Goal: Information Seeking & Learning: Get advice/opinions

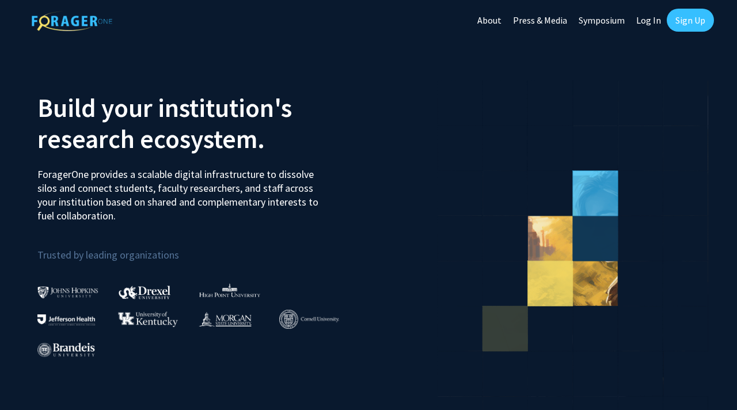
click at [651, 17] on link "Log In" at bounding box center [649, 20] width 36 height 40
select select
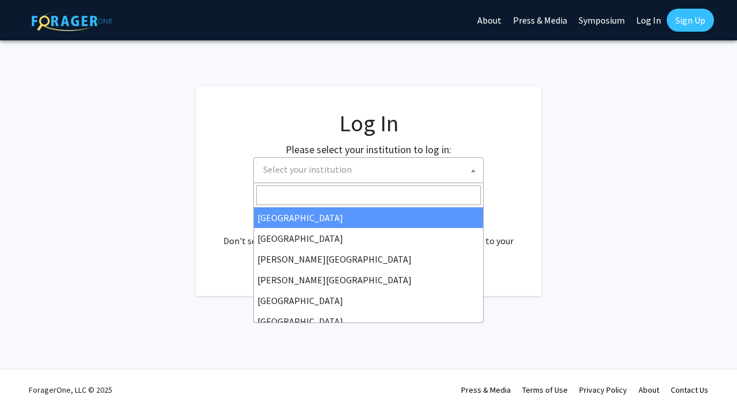
click at [345, 174] on span "Select your institution" at bounding box center [307, 170] width 89 height 12
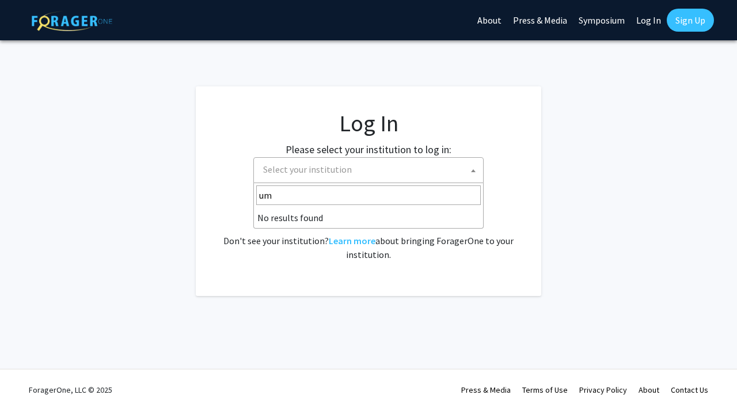
type input "u"
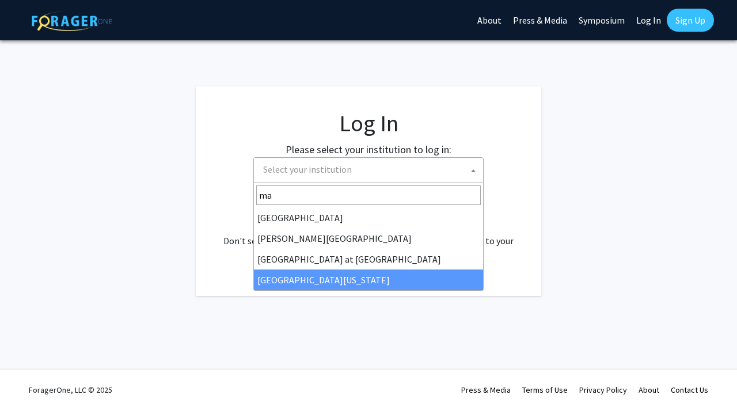
type input "ma"
select select "31"
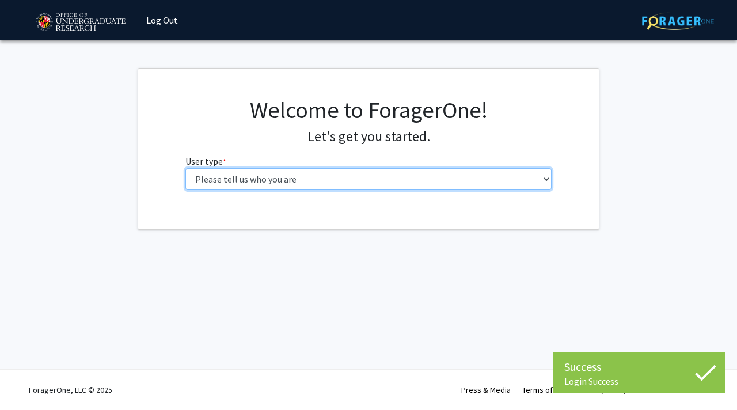
click at [337, 177] on select "Please tell us who you are Undergraduate Student Master's Student Doctoral Cand…" at bounding box center [368, 179] width 367 height 22
select select "1: undergrad"
click at [185, 168] on select "Please tell us who you are Undergraduate Student Master's Student Doctoral Cand…" at bounding box center [368, 179] width 367 height 22
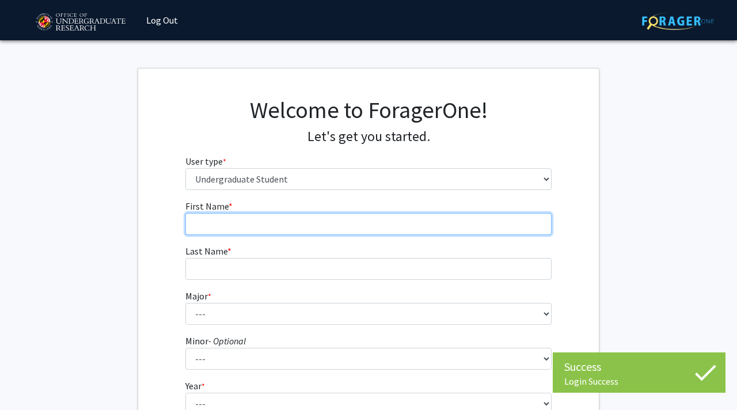
click at [268, 227] on input "First Name * required" at bounding box center [368, 224] width 367 height 22
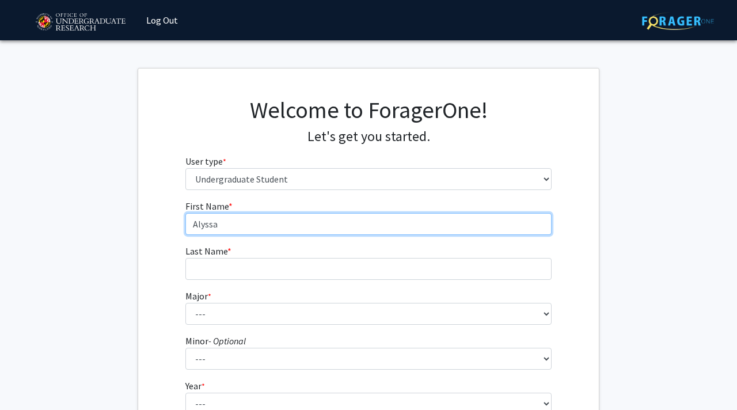
type input "Alyssa"
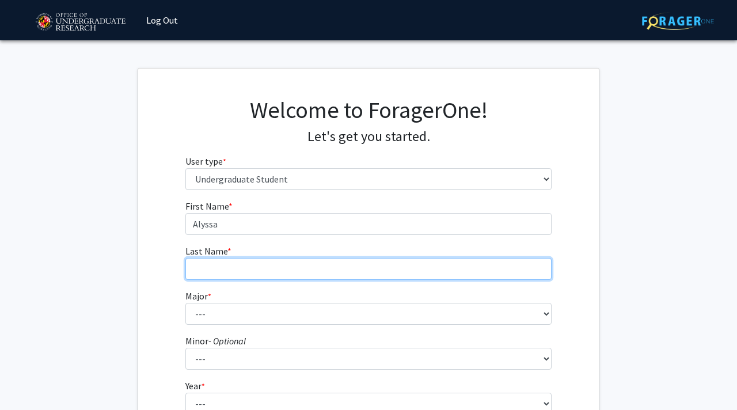
click at [242, 263] on input "Last Name * required" at bounding box center [368, 269] width 367 height 22
type input "[PERSON_NAME]"
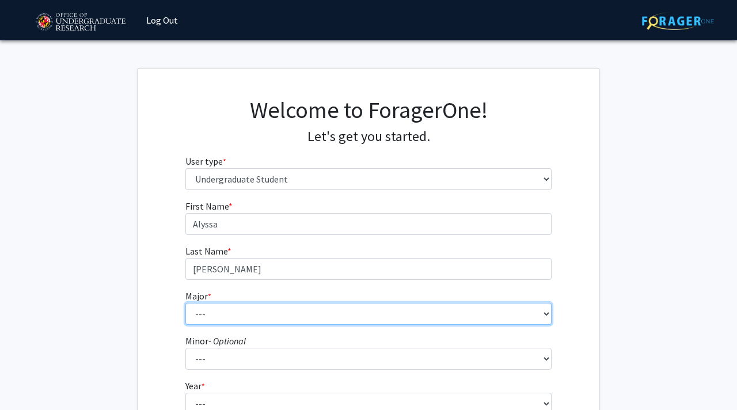
click at [250, 321] on select "--- Accounting Aerospace Engineering African American and Africana Studies Agri…" at bounding box center [368, 314] width 367 height 22
select select "69: 2370"
click at [185, 303] on select "--- Accounting Aerospace Engineering African American and Africana Studies Agri…" at bounding box center [368, 314] width 367 height 22
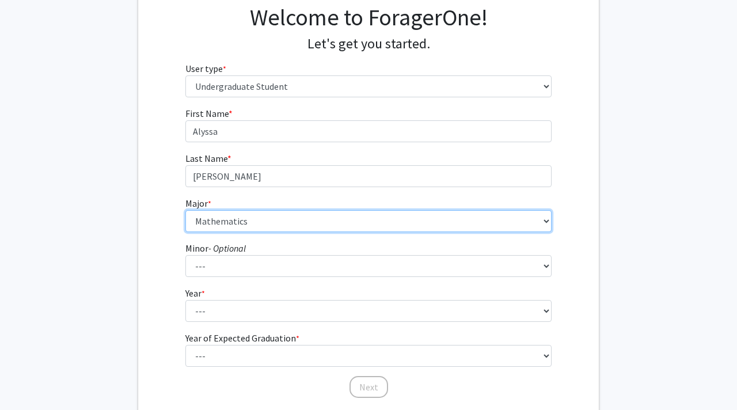
scroll to position [109, 0]
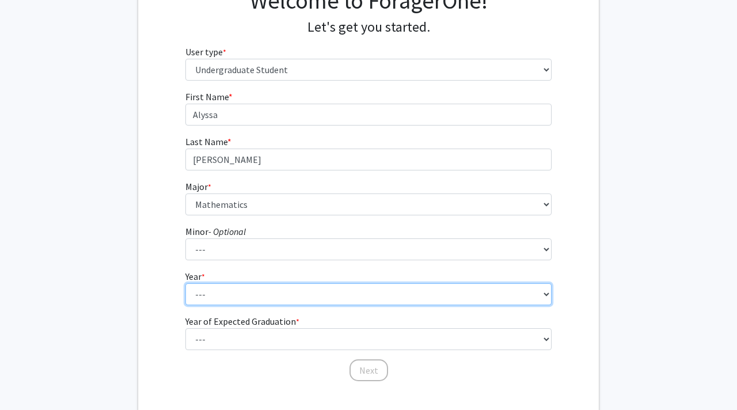
click at [236, 291] on select "--- First-year Sophomore Junior Senior Postbaccalaureate Certificate" at bounding box center [368, 294] width 367 height 22
select select "3: junior"
click at [185, 283] on select "--- First-year Sophomore Junior Senior Postbaccalaureate Certificate" at bounding box center [368, 294] width 367 height 22
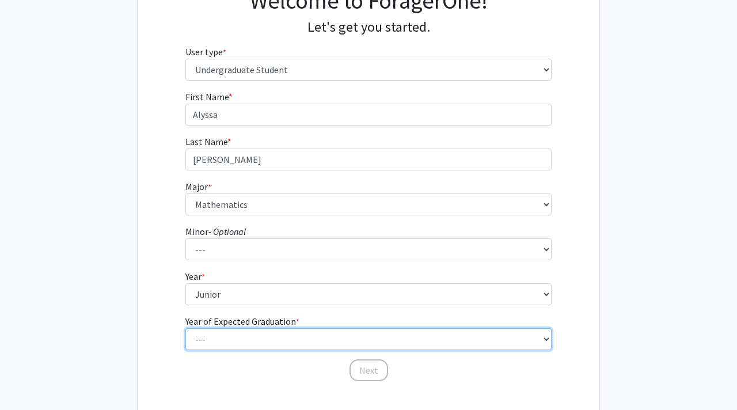
click at [248, 339] on select "--- 2025 2026 2027 2028 2029 2030 2031 2032 2033 2034" at bounding box center [368, 339] width 367 height 22
select select "3: 2027"
click at [185, 328] on select "--- 2025 2026 2027 2028 2029 2030 2031 2032 2033 2034" at bounding box center [368, 339] width 367 height 22
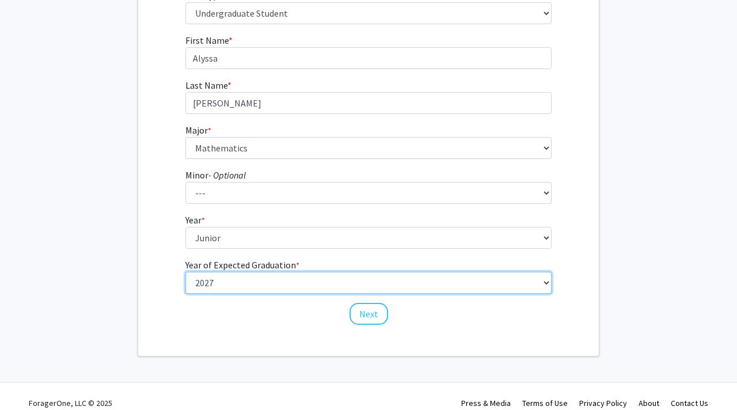
scroll to position [179, 0]
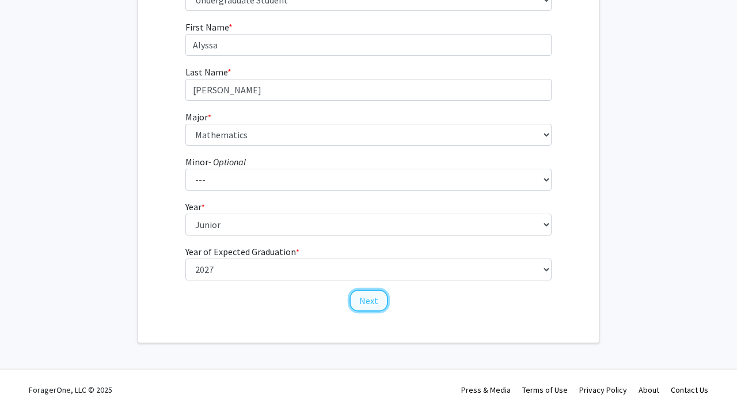
click at [374, 299] on button "Next" at bounding box center [369, 301] width 39 height 22
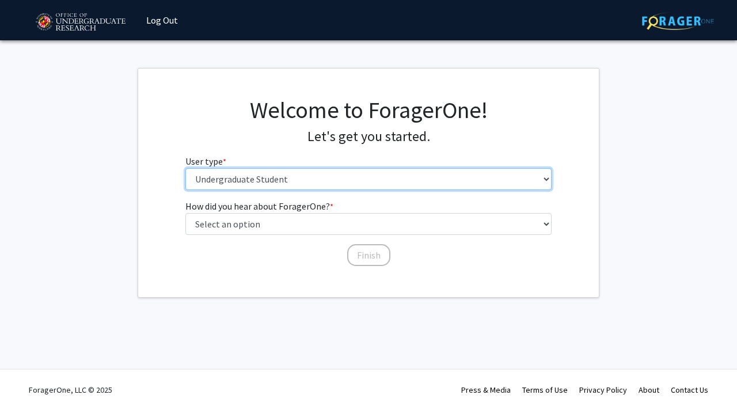
click at [311, 181] on select "Please tell us who you are Undergraduate Student Master's Student Doctoral Cand…" at bounding box center [368, 179] width 367 height 22
click at [185, 168] on select "Please tell us who you are Undergraduate Student Master's Student Doctoral Cand…" at bounding box center [368, 179] width 367 height 22
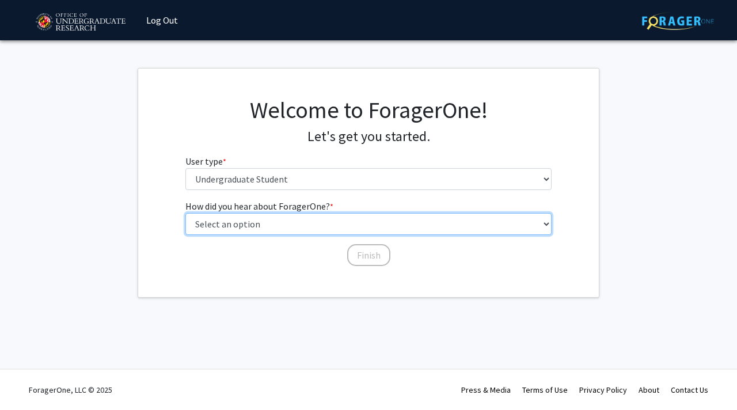
click at [298, 225] on select "Select an option Peer/student recommendation Faculty/staff recommendation Unive…" at bounding box center [368, 224] width 367 height 22
select select "3: university_website"
click at [185, 213] on select "Select an option Peer/student recommendation Faculty/staff recommendation Unive…" at bounding box center [368, 224] width 367 height 22
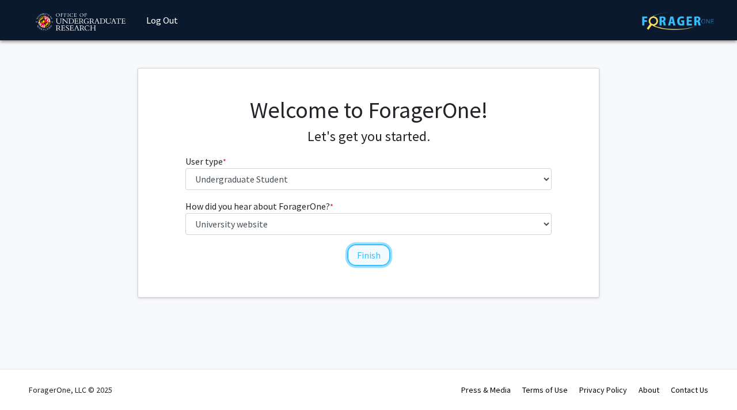
click at [361, 256] on button "Finish" at bounding box center [368, 255] width 43 height 22
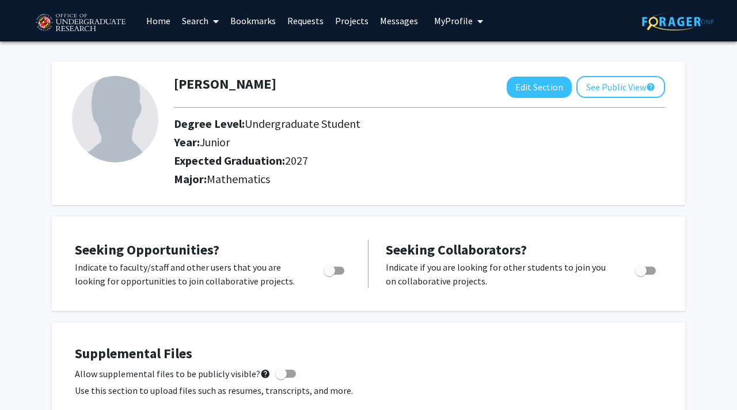
click at [158, 18] on link "Home" at bounding box center [159, 21] width 36 height 40
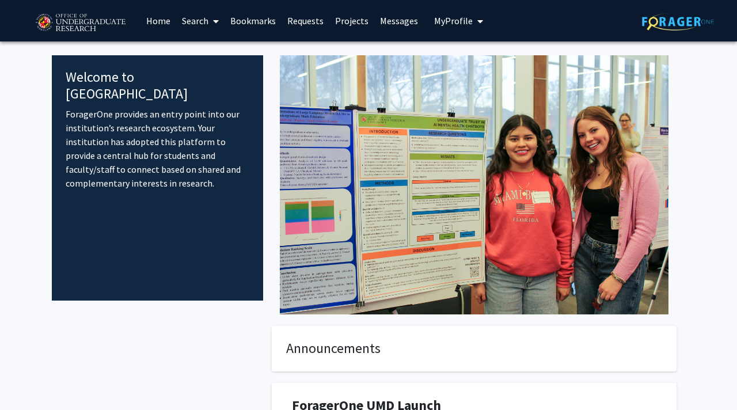
click at [209, 20] on span at bounding box center [213, 21] width 10 height 40
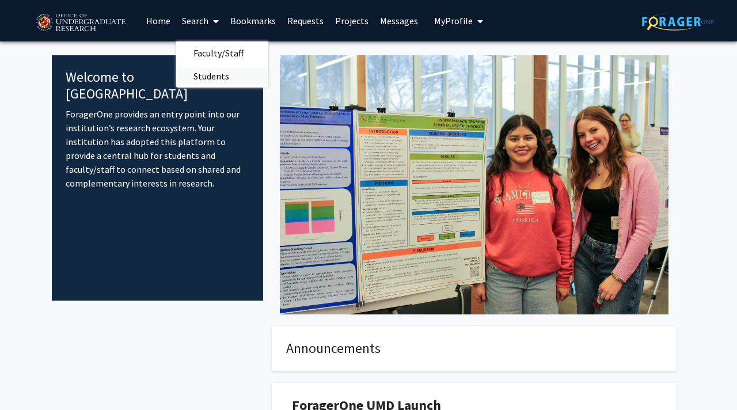
click at [221, 75] on span "Students" at bounding box center [211, 75] width 70 height 23
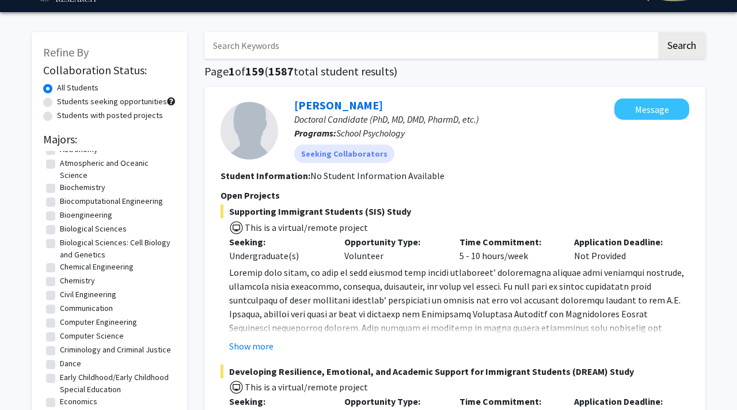
scroll to position [134, 0]
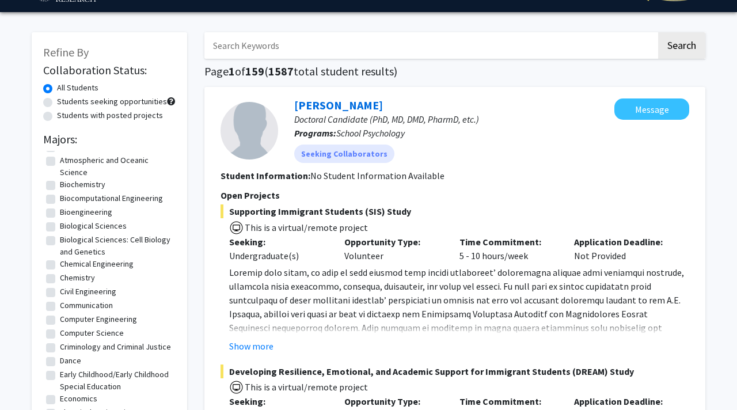
click at [60, 279] on label "Chemistry" at bounding box center [77, 278] width 35 height 12
click at [60, 279] on input "Chemistry" at bounding box center [63, 275] width 7 height 7
checkbox input "true"
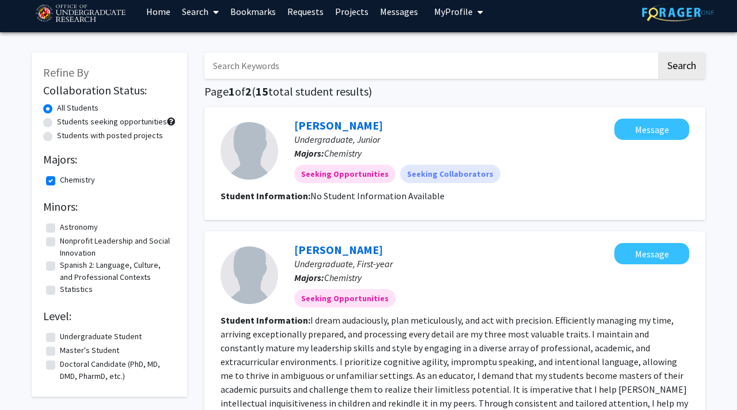
scroll to position [5, 0]
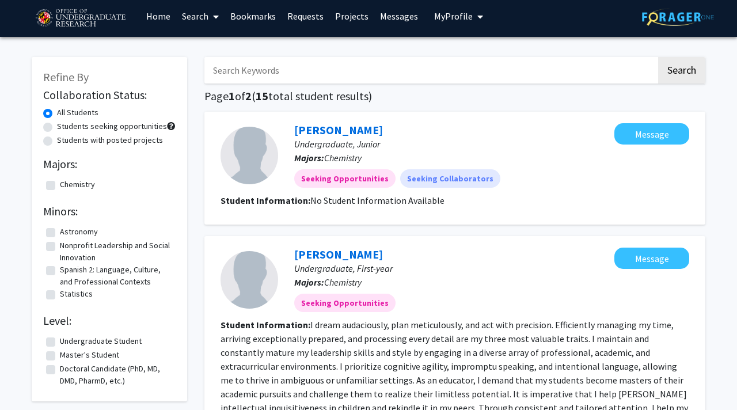
checkbox input "false"
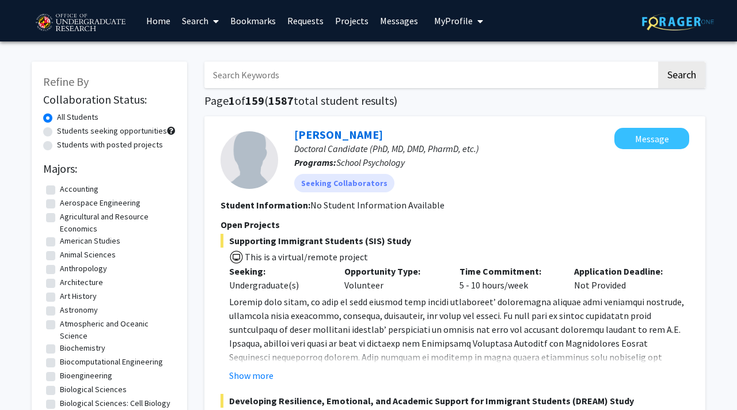
click at [203, 22] on link "Search" at bounding box center [200, 21] width 48 height 40
click at [205, 55] on span "Faculty/Staff" at bounding box center [218, 52] width 85 height 23
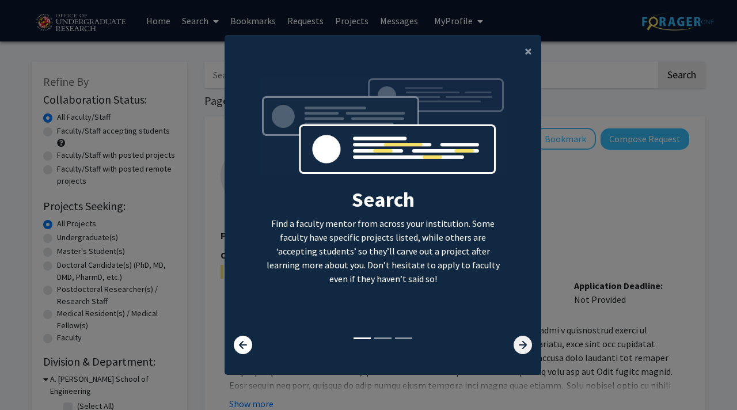
click at [524, 341] on icon at bounding box center [523, 345] width 18 height 18
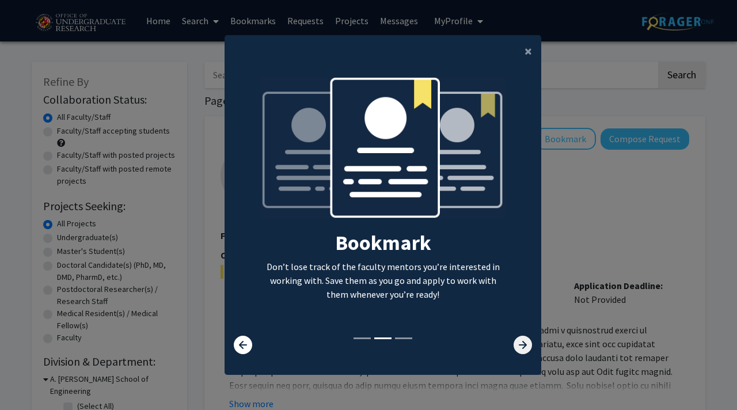
click at [524, 341] on icon at bounding box center [523, 345] width 18 height 18
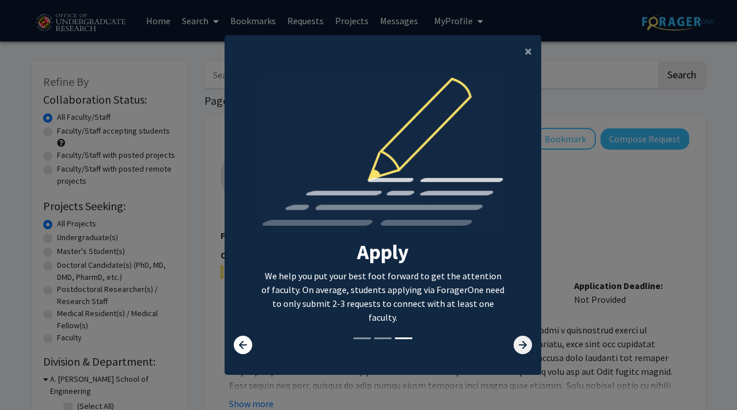
click at [524, 341] on icon at bounding box center [523, 345] width 18 height 18
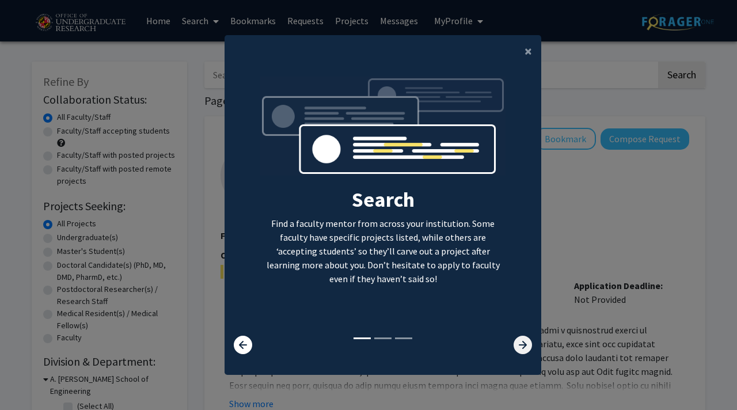
click at [524, 341] on icon at bounding box center [523, 345] width 18 height 18
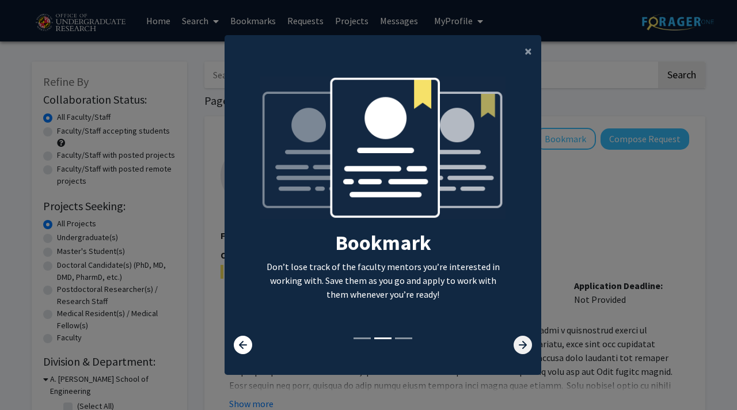
click at [524, 341] on icon at bounding box center [523, 345] width 18 height 18
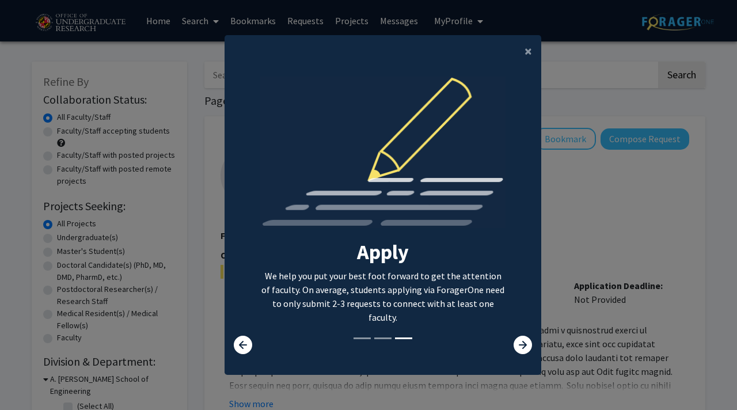
click at [591, 236] on modal-container "× Search Find a faculty mentor from across your institution. Some faculty have …" at bounding box center [368, 205] width 737 height 410
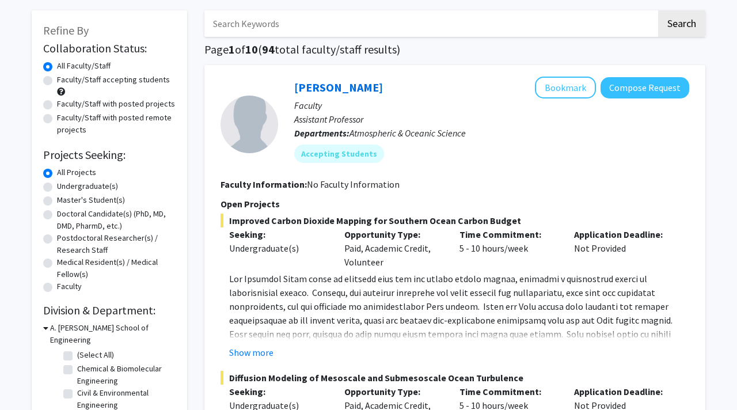
scroll to position [52, 0]
click at [57, 185] on label "Undergraduate(s)" at bounding box center [87, 186] width 61 height 12
click at [57, 185] on input "Undergraduate(s)" at bounding box center [60, 183] width 7 height 7
radio input "true"
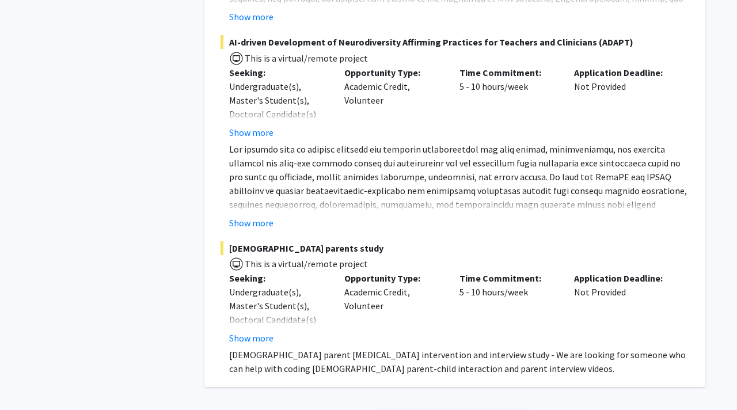
scroll to position [5436, 0]
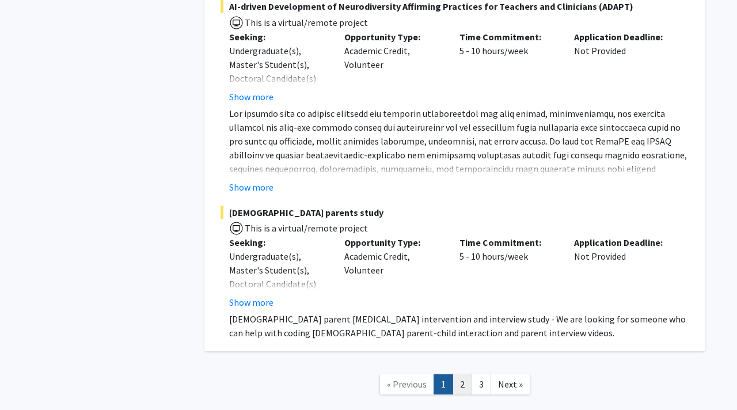
click at [460, 374] on link "2" at bounding box center [463, 384] width 20 height 20
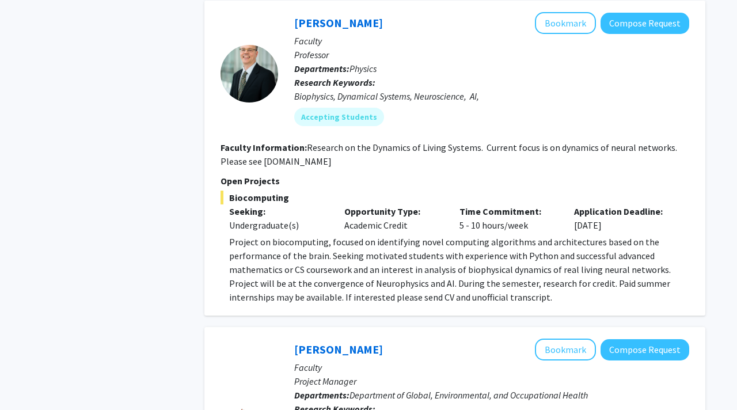
scroll to position [1792, 0]
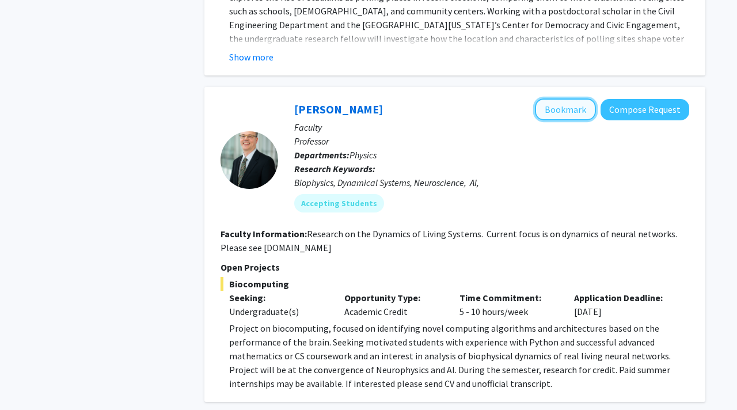
click at [552, 98] on button "Bookmark" at bounding box center [565, 109] width 61 height 22
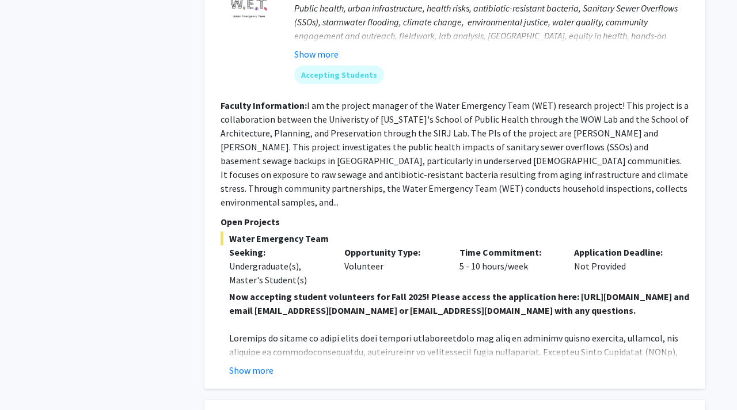
scroll to position [2294, 0]
click at [263, 363] on button "Show more" at bounding box center [251, 370] width 44 height 14
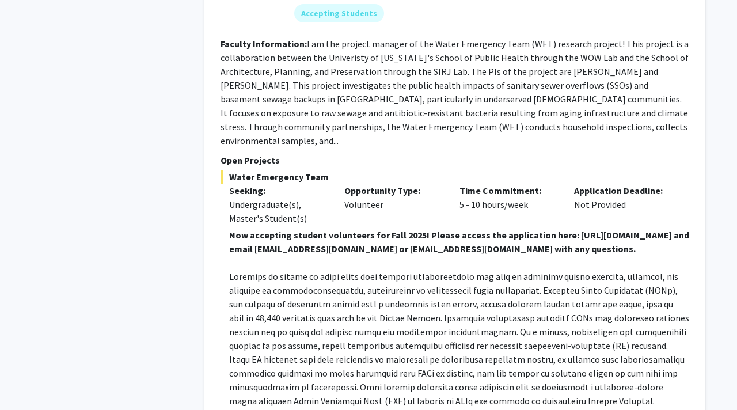
scroll to position [2116, 0]
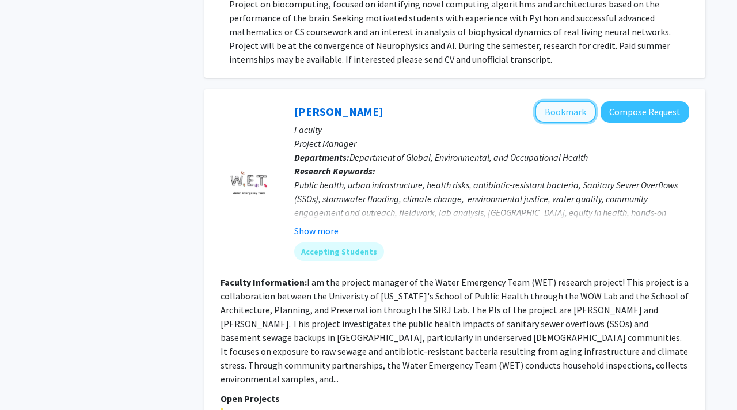
click at [555, 101] on button "Bookmark" at bounding box center [565, 112] width 61 height 22
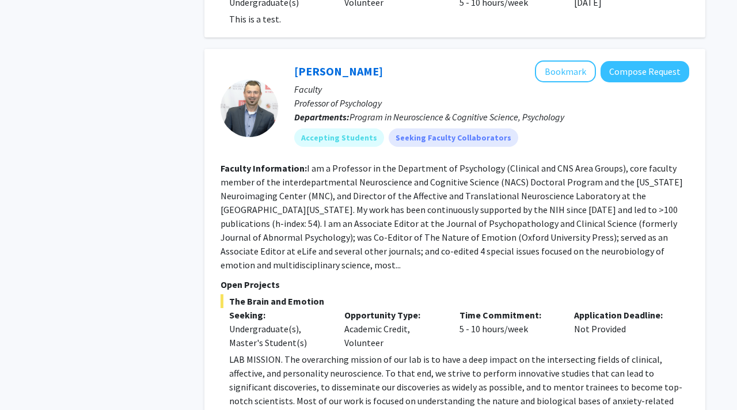
scroll to position [3235, 0]
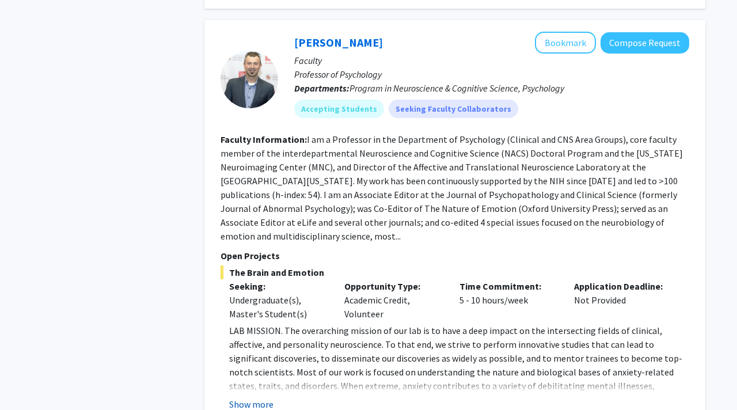
click at [261, 397] on button "Show more" at bounding box center [251, 404] width 44 height 14
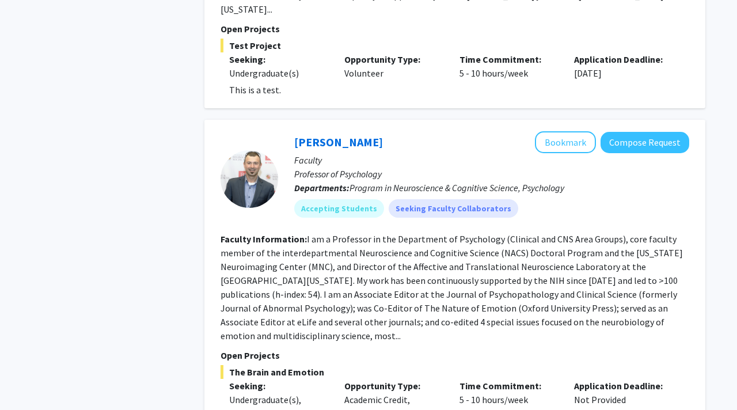
scroll to position [3100, 0]
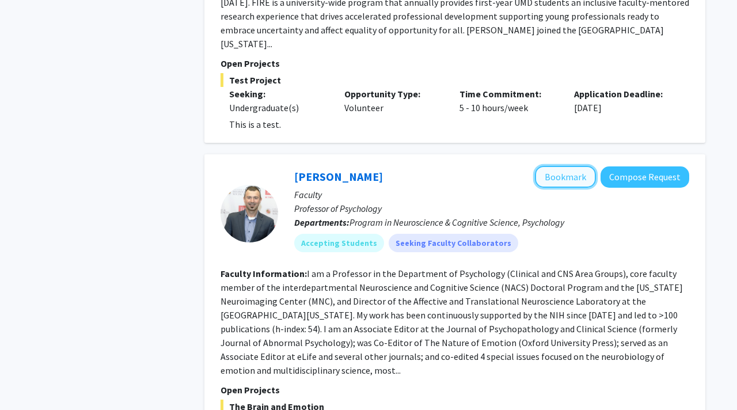
click at [567, 166] on button "Bookmark" at bounding box center [565, 177] width 61 height 22
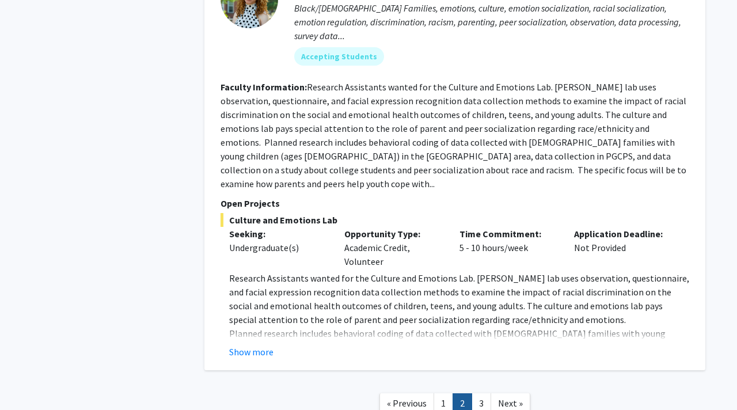
scroll to position [4382, 0]
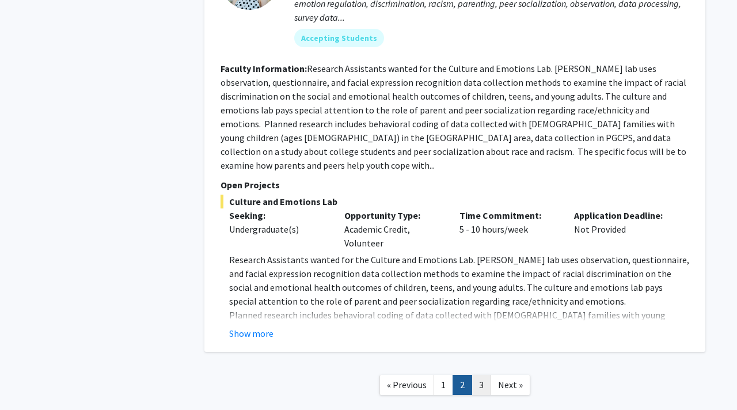
click at [482, 375] on link "3" at bounding box center [482, 385] width 20 height 20
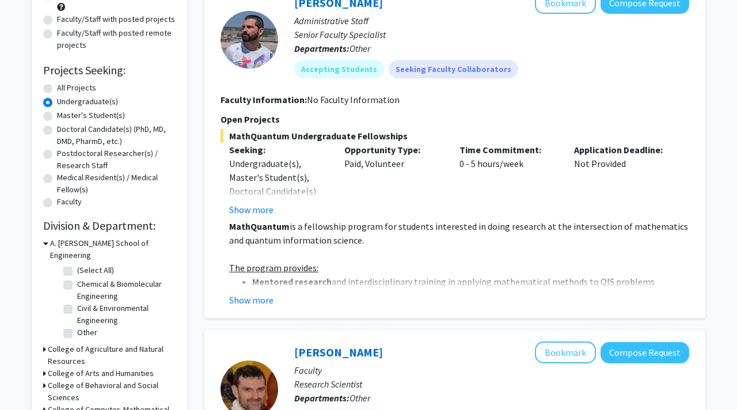
scroll to position [139, 0]
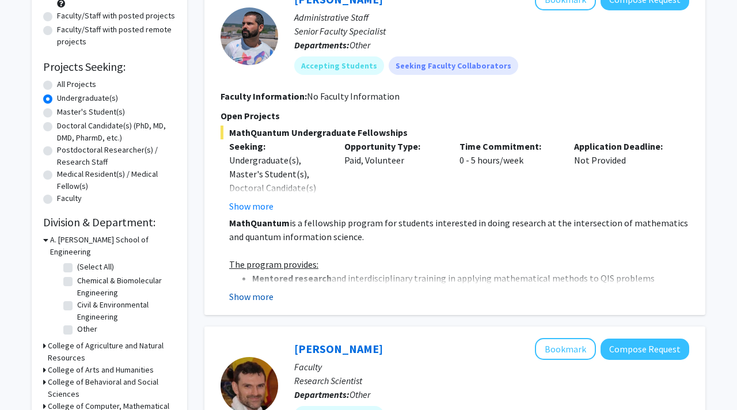
click at [258, 298] on button "Show more" at bounding box center [251, 297] width 44 height 14
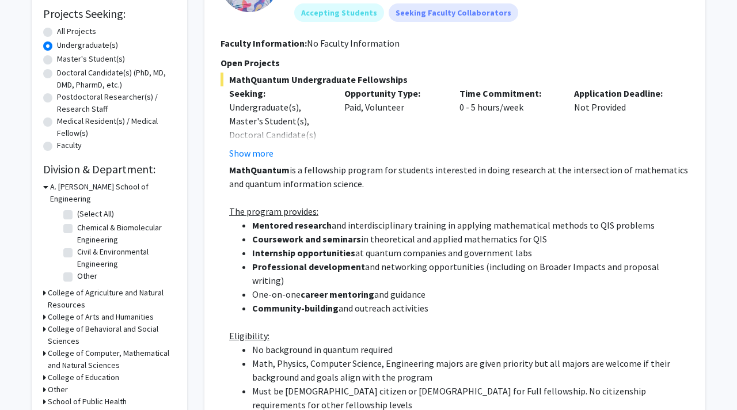
scroll to position [102, 0]
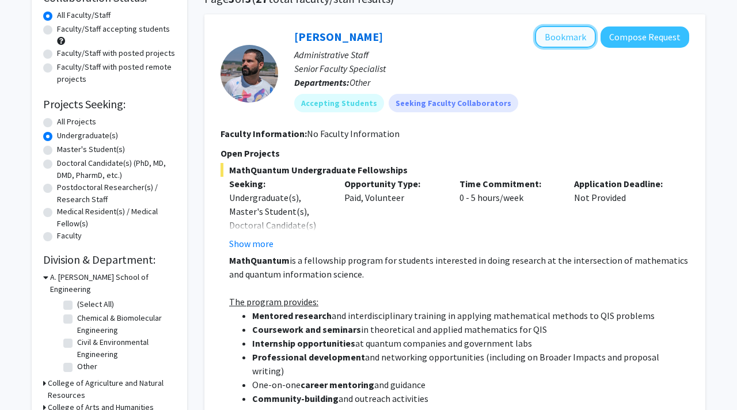
click at [557, 35] on button "Bookmark" at bounding box center [565, 37] width 61 height 22
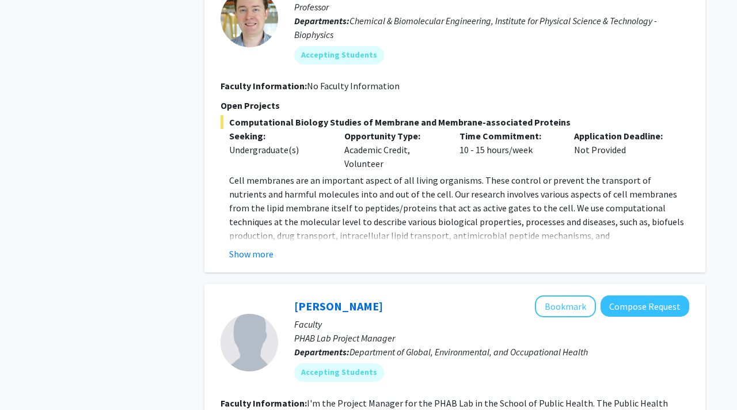
scroll to position [2296, 0]
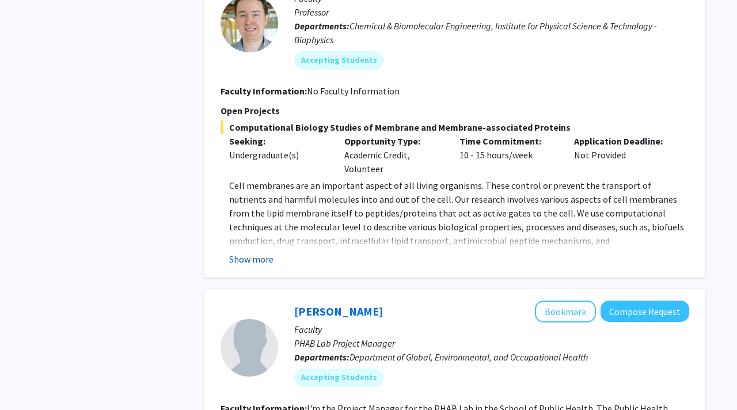
click at [253, 252] on button "Show more" at bounding box center [251, 259] width 44 height 14
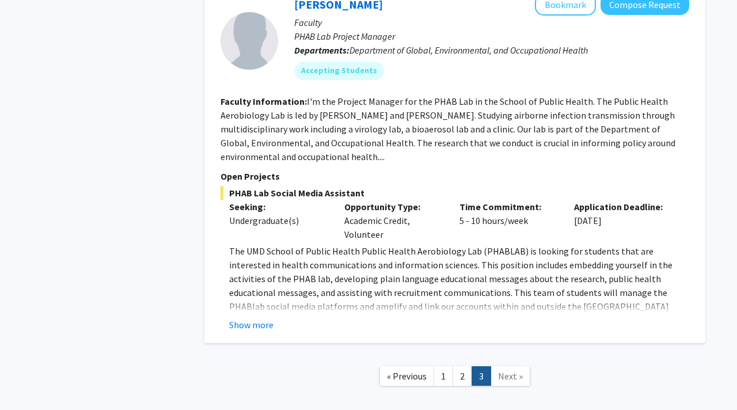
scroll to position [2677, 0]
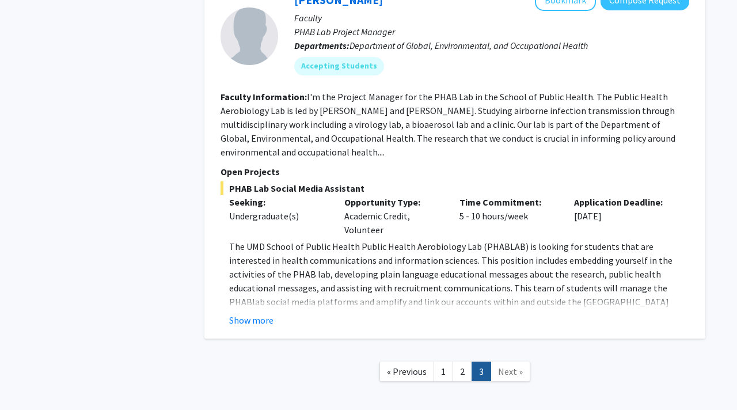
click at [508, 366] on span "Next »" at bounding box center [510, 372] width 25 height 12
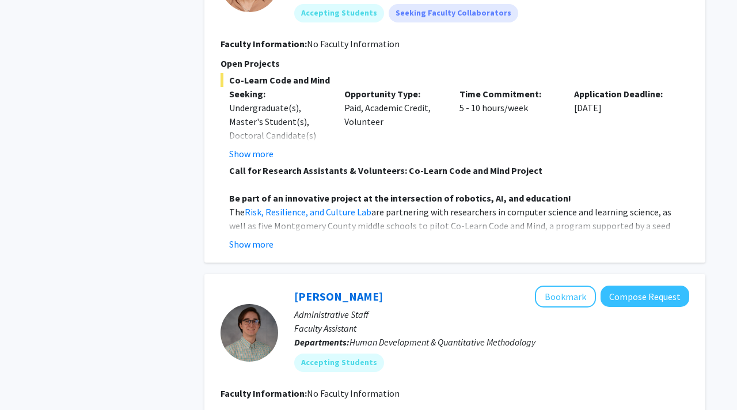
scroll to position [1618, 0]
